Goal: Information Seeking & Learning: Learn about a topic

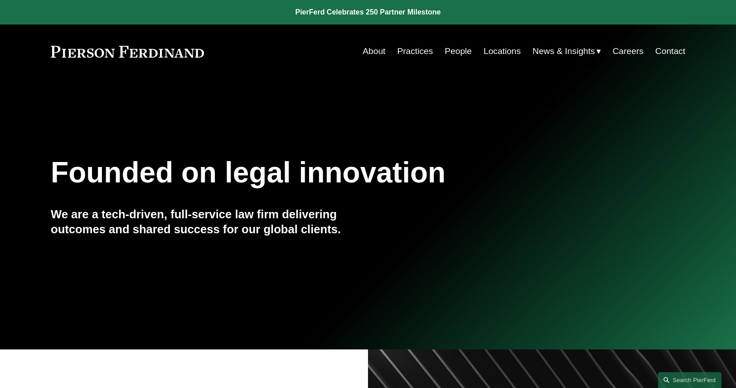
click at [451, 54] on link "People" at bounding box center [458, 51] width 27 height 17
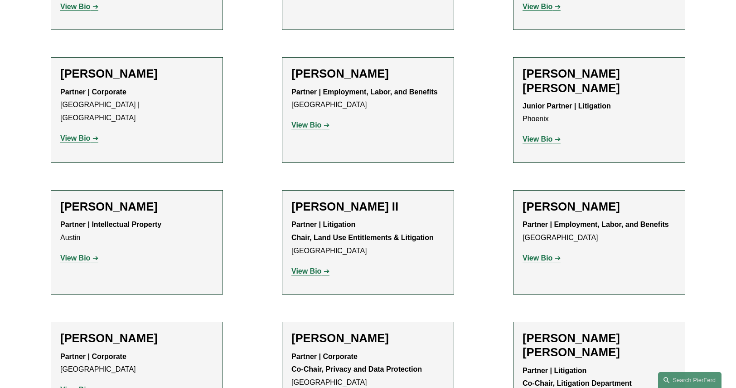
scroll to position [862, 0]
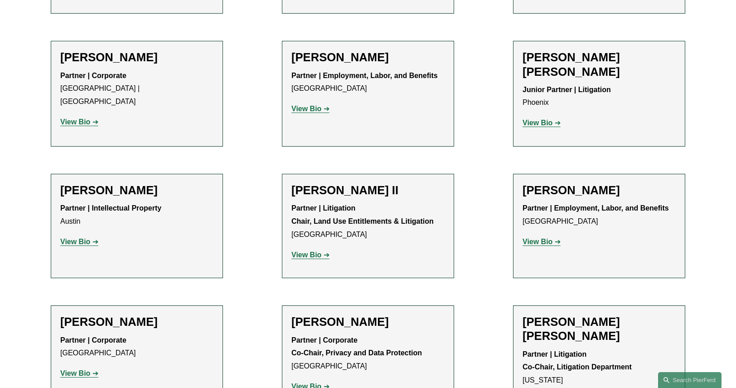
click at [310, 251] on strong "View Bio" at bounding box center [307, 255] width 30 height 8
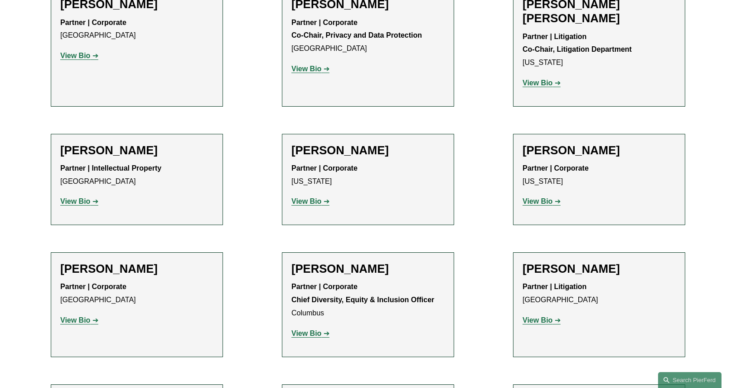
scroll to position [1270, 0]
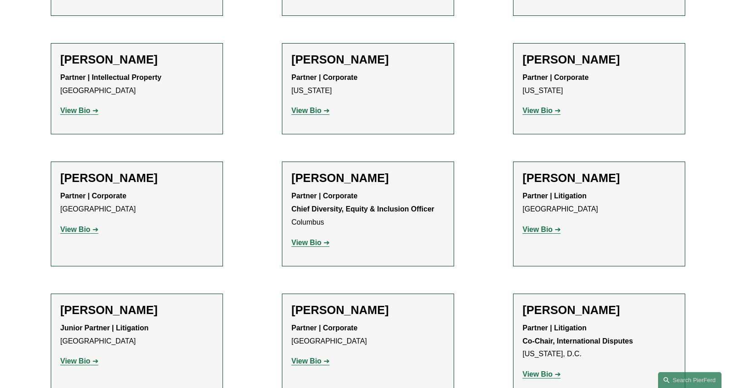
click at [546, 370] on strong "View Bio" at bounding box center [538, 374] width 30 height 8
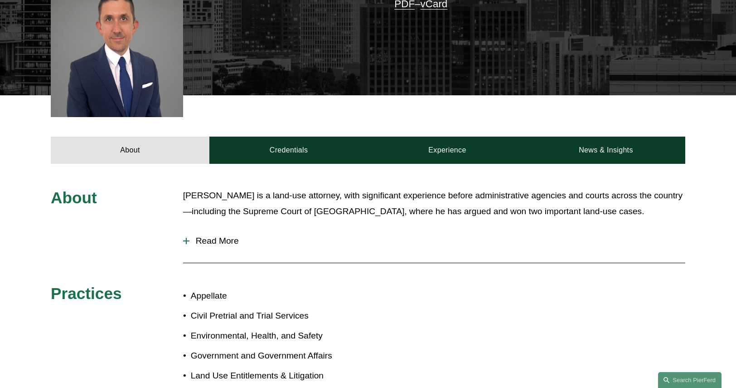
scroll to position [272, 0]
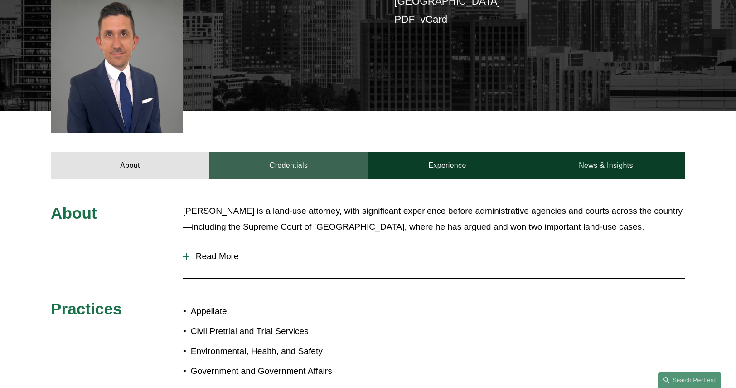
click at [282, 162] on link "Credentials" at bounding box center [288, 165] width 159 height 27
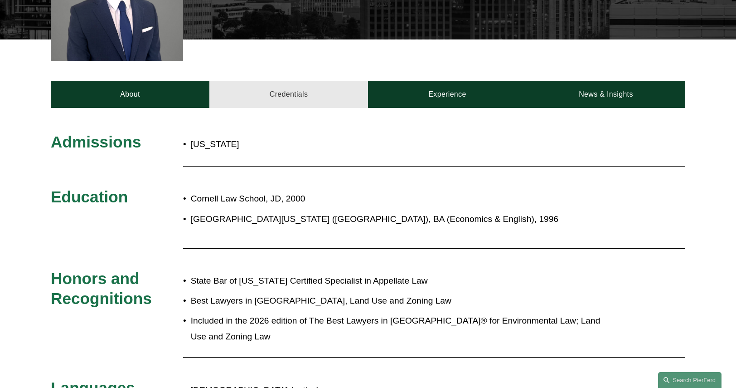
scroll to position [317, 0]
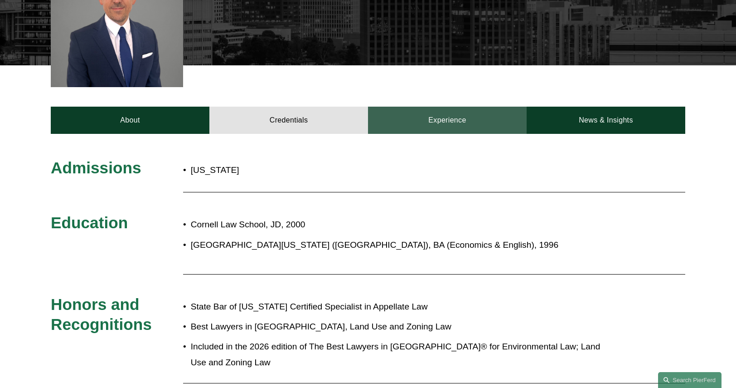
click at [435, 113] on link "Experience" at bounding box center [447, 120] width 159 height 27
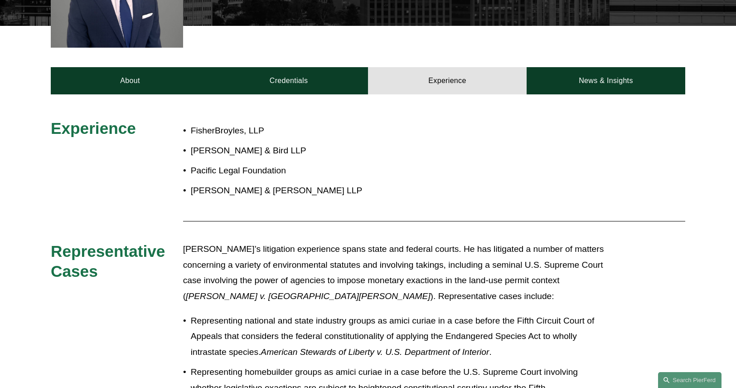
scroll to position [272, 0]
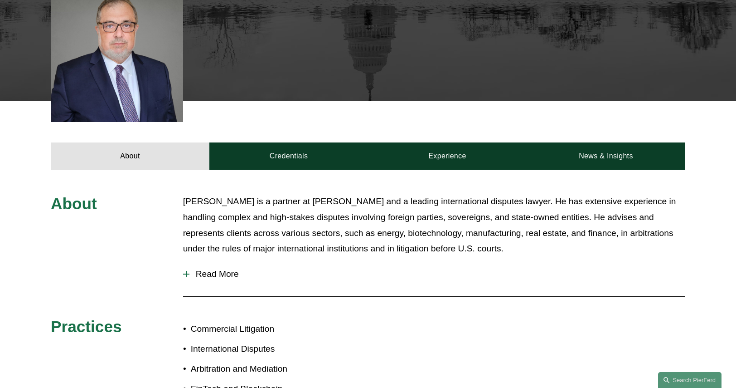
scroll to position [317, 0]
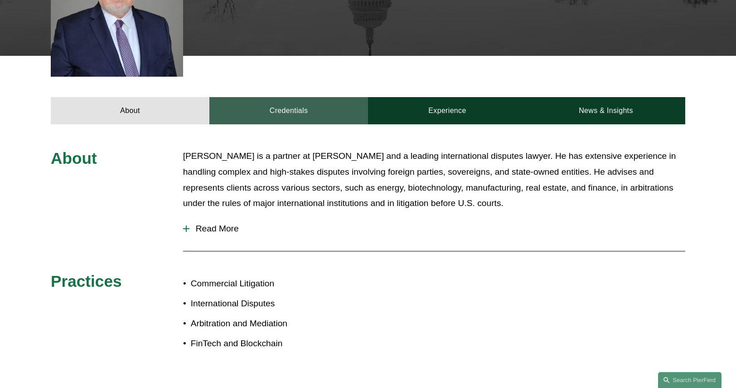
click at [281, 114] on link "Credentials" at bounding box center [288, 110] width 159 height 27
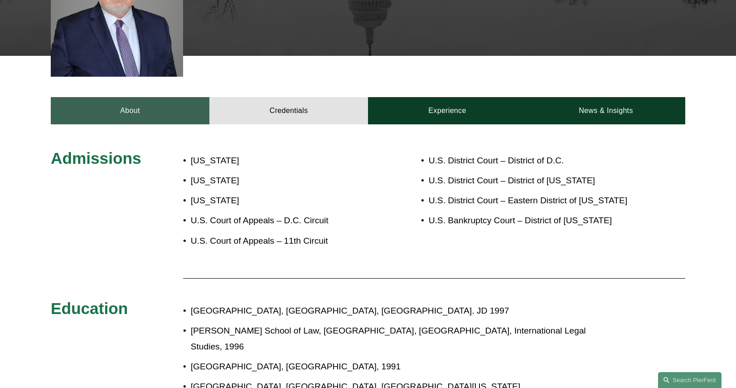
click at [168, 108] on link "About" at bounding box center [130, 110] width 159 height 27
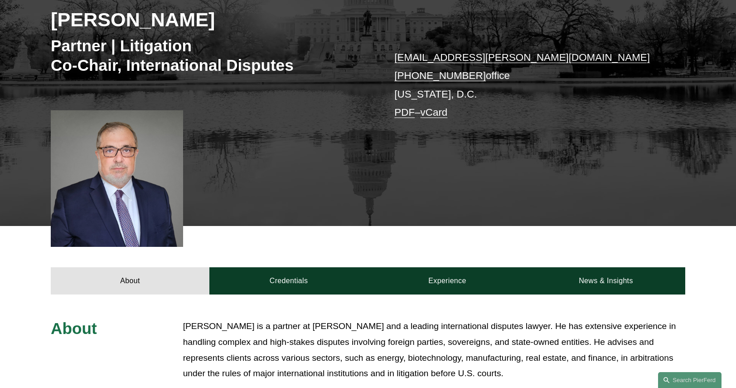
scroll to position [136, 0]
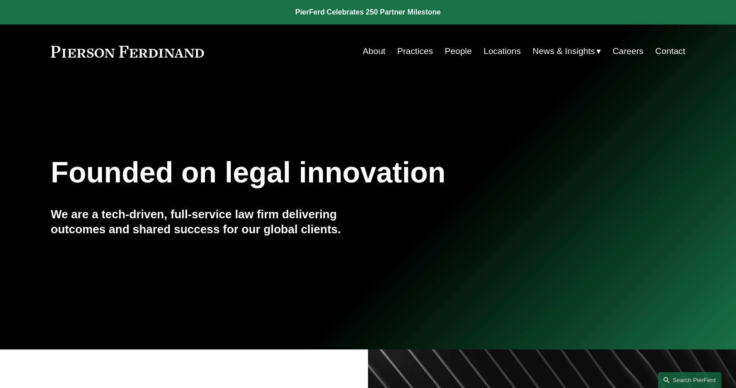
click at [456, 55] on link "People" at bounding box center [458, 51] width 27 height 17
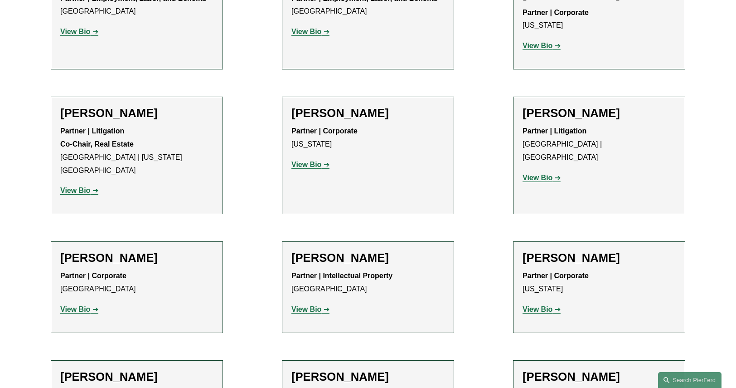
scroll to position [5351, 0]
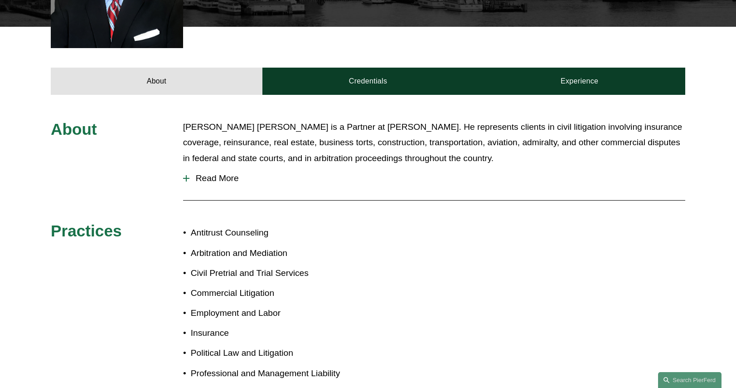
scroll to position [408, 0]
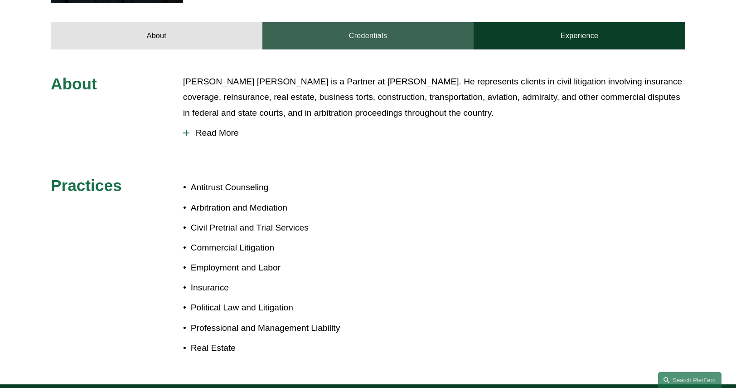
click at [368, 22] on link "Credentials" at bounding box center [369, 35] width 212 height 27
